Goal: Task Accomplishment & Management: Use online tool/utility

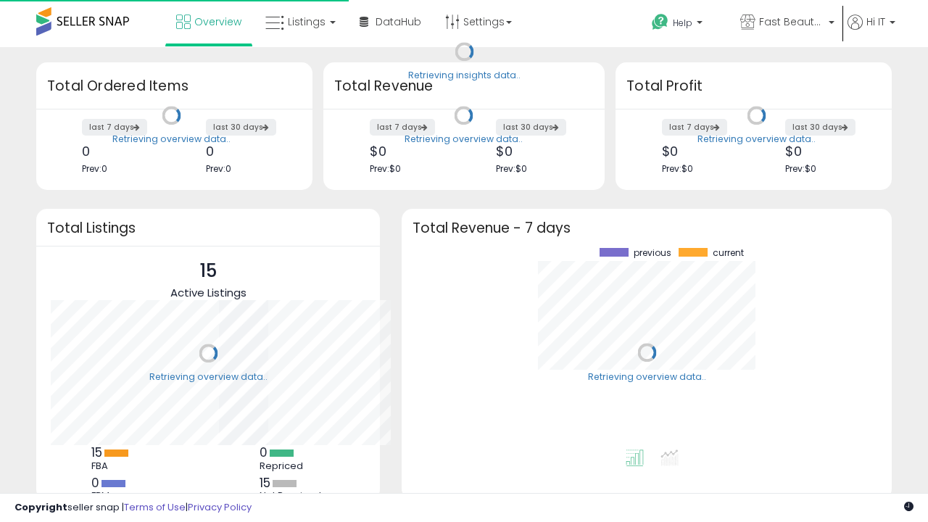
scroll to position [201, 461]
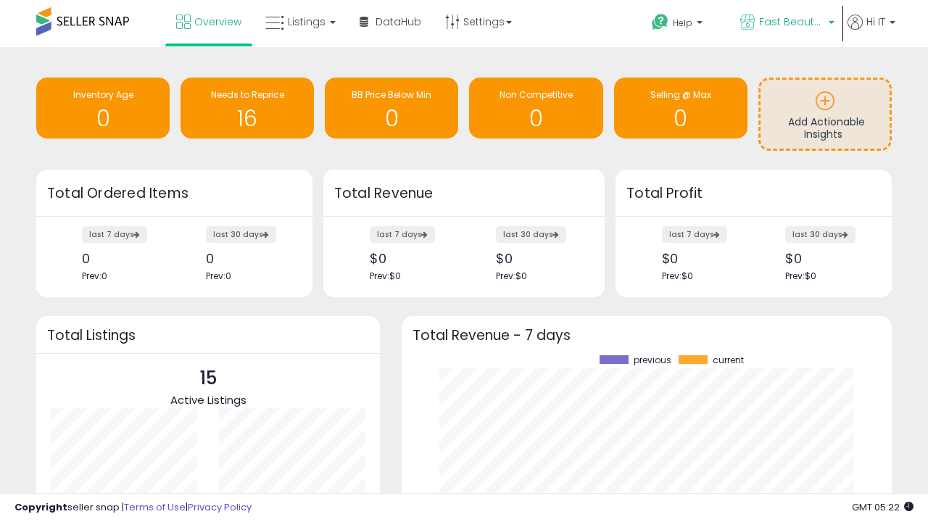
click at [786, 23] on span "Fast Beauty ([GEOGRAPHIC_DATA])" at bounding box center [791, 21] width 65 height 14
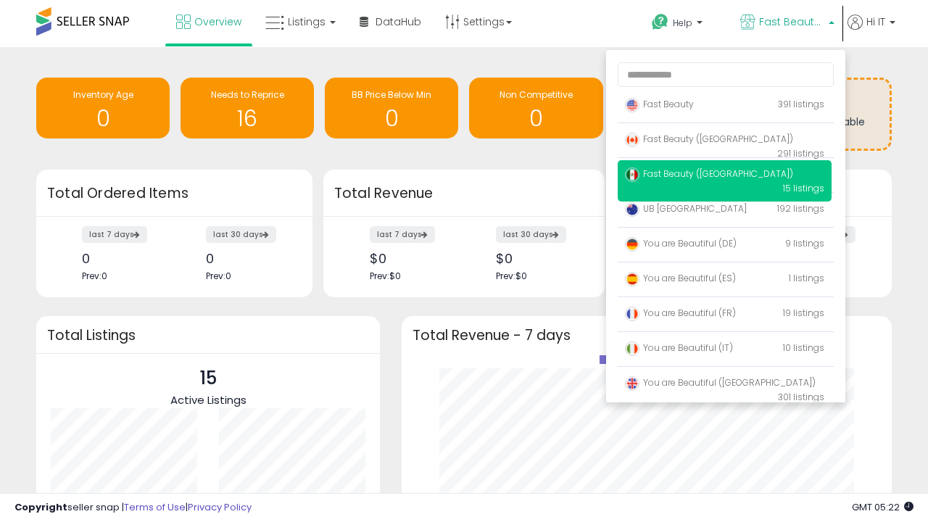
click at [724, 107] on p "Fast Beauty 391 listings" at bounding box center [724, 105] width 214 height 29
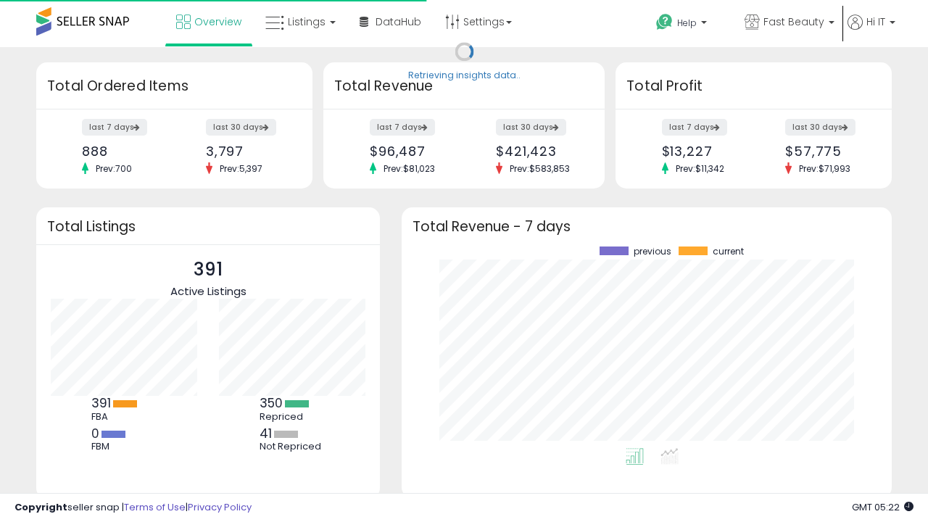
scroll to position [201, 461]
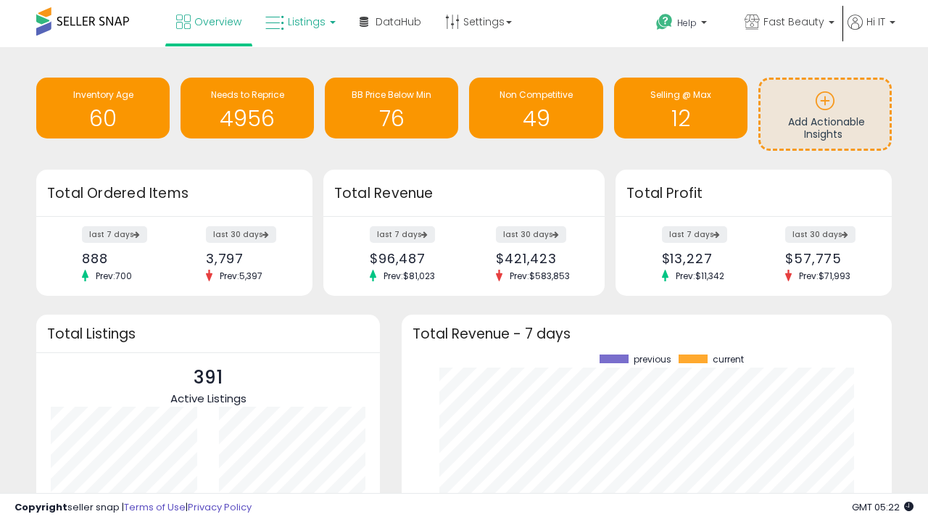
click at [299, 22] on span "Listings" at bounding box center [307, 21] width 38 height 14
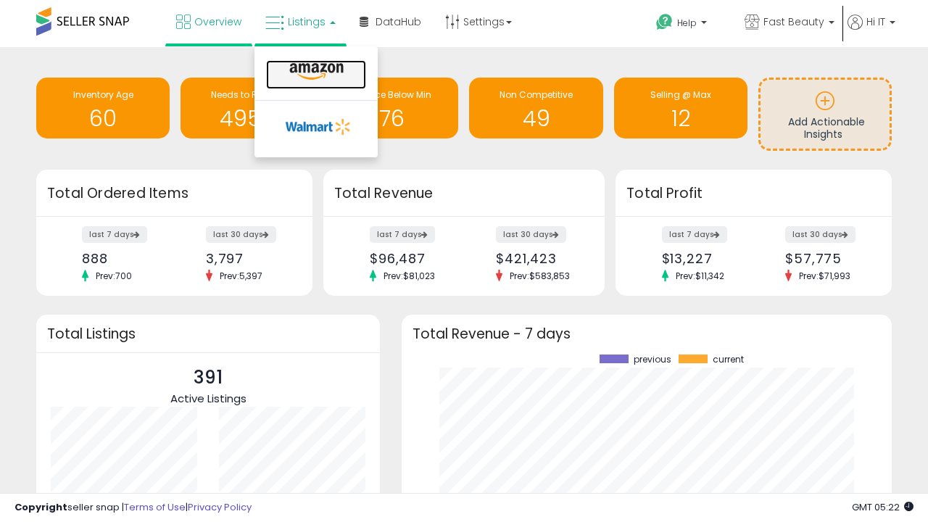
click at [315, 72] on icon at bounding box center [316, 71] width 63 height 19
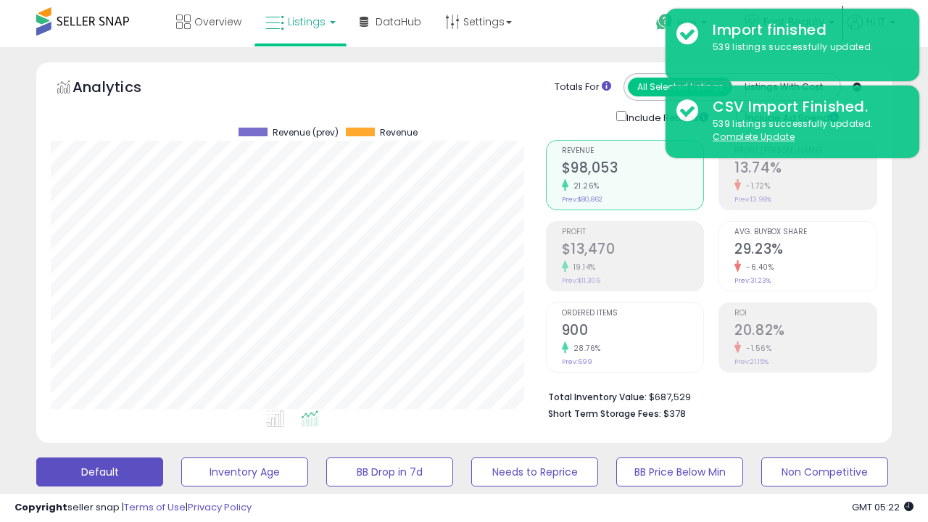
scroll to position [394, 0]
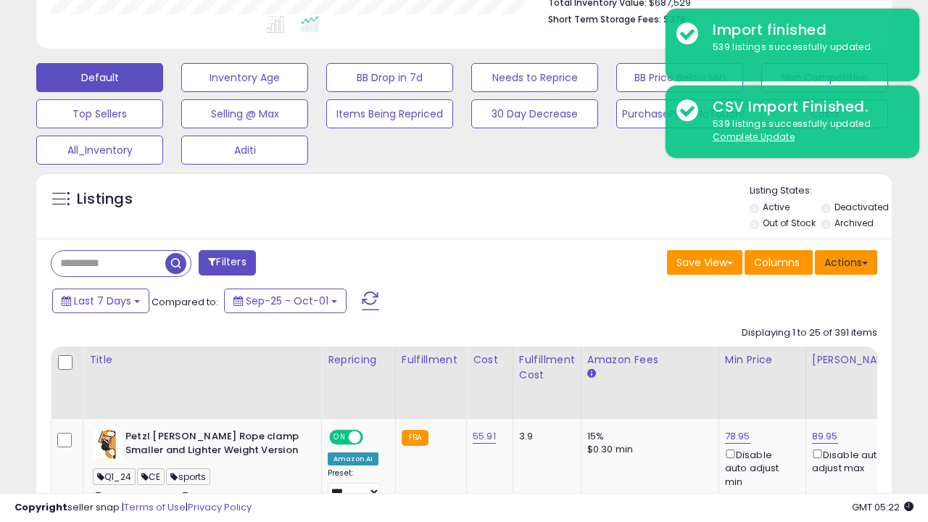
click at [846, 261] on button "Actions" at bounding box center [846, 262] width 62 height 25
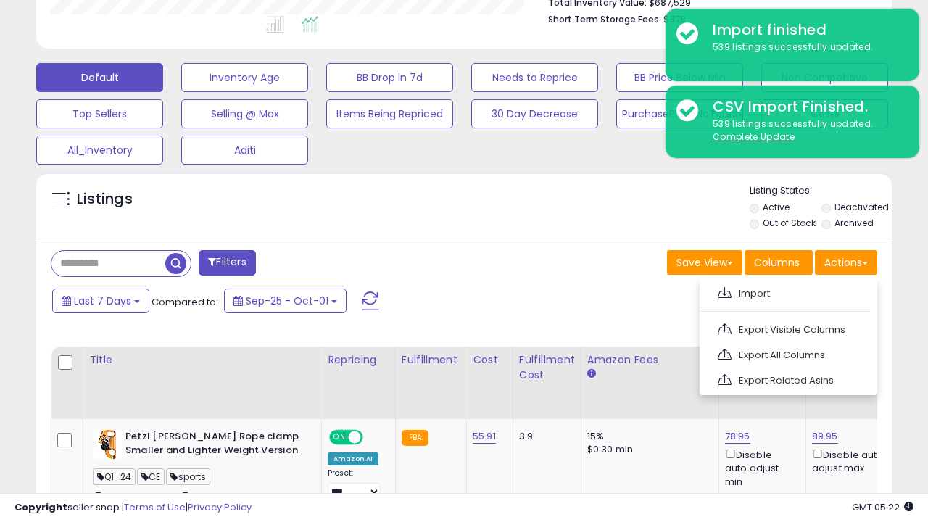
click at [724, 291] on span at bounding box center [724, 292] width 14 height 11
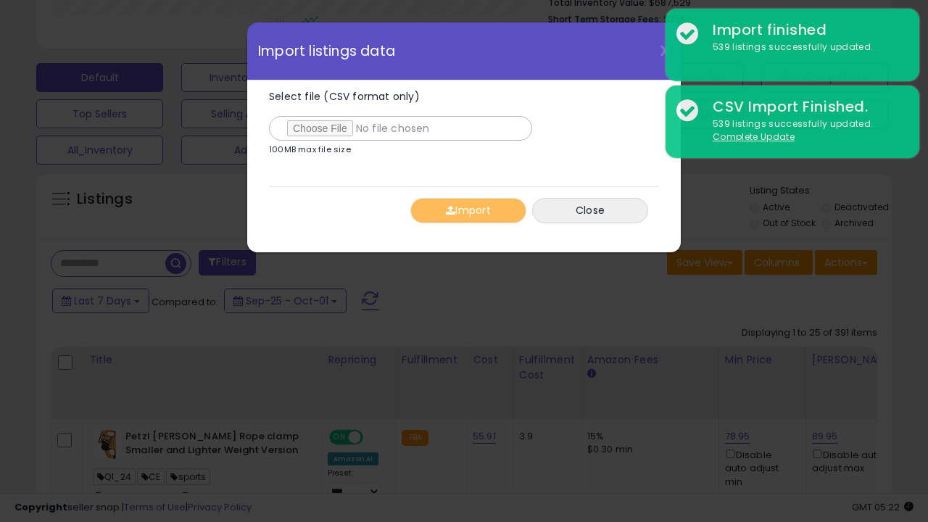
type input "**********"
click at [467, 210] on button "Import" at bounding box center [468, 210] width 116 height 25
